Goal: Information Seeking & Learning: Understand process/instructions

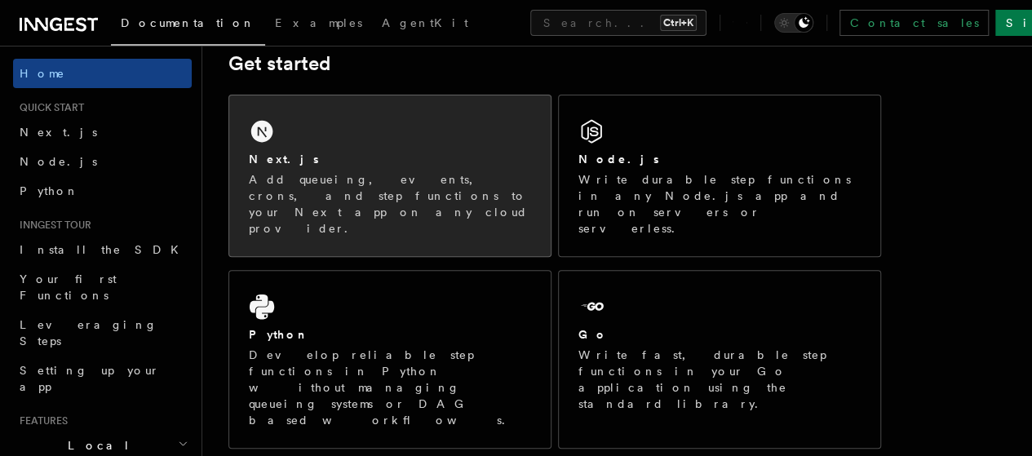
click at [406, 191] on div "Next.js Add queueing, events, crons, and step functions to your Next app on any…" at bounding box center [390, 194] width 282 height 86
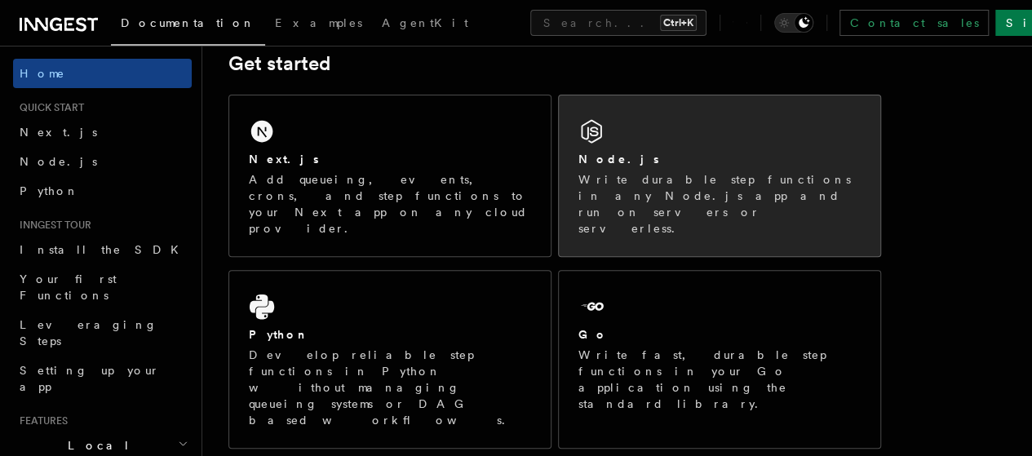
click at [674, 197] on p "Write durable step functions in any Node.js app and run on servers or serverles…" at bounding box center [719, 203] width 282 height 65
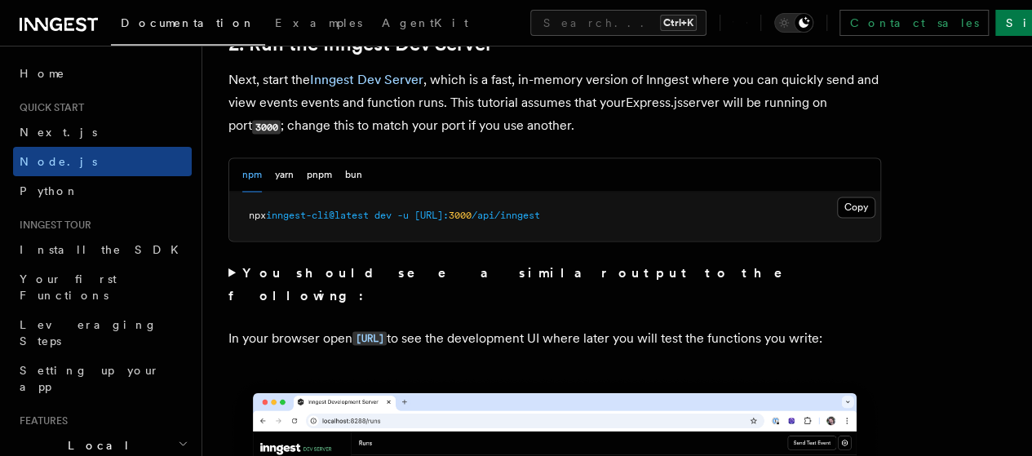
scroll to position [1305, 0]
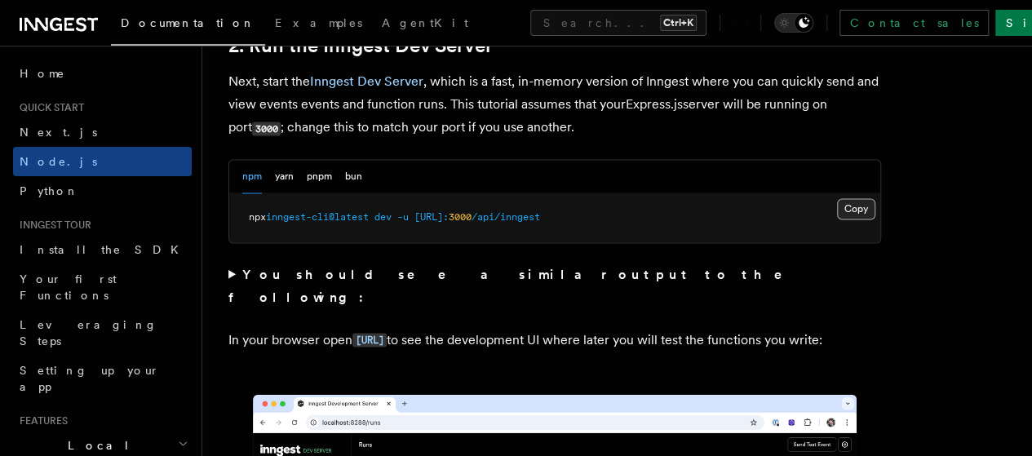
click at [837, 219] on button "Copy Copied" at bounding box center [856, 208] width 38 height 21
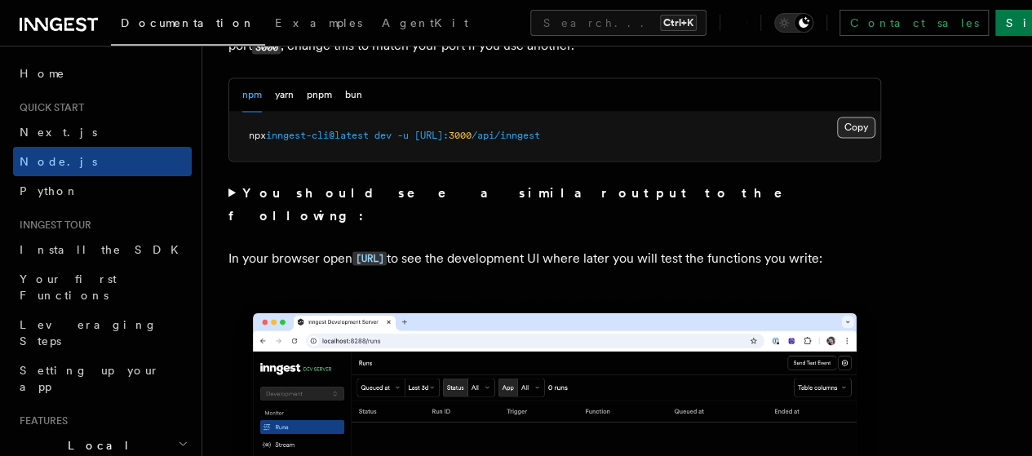
click at [837, 138] on button "Copy Copied" at bounding box center [856, 127] width 38 height 21
